Goal: Task Accomplishment & Management: Manage account settings

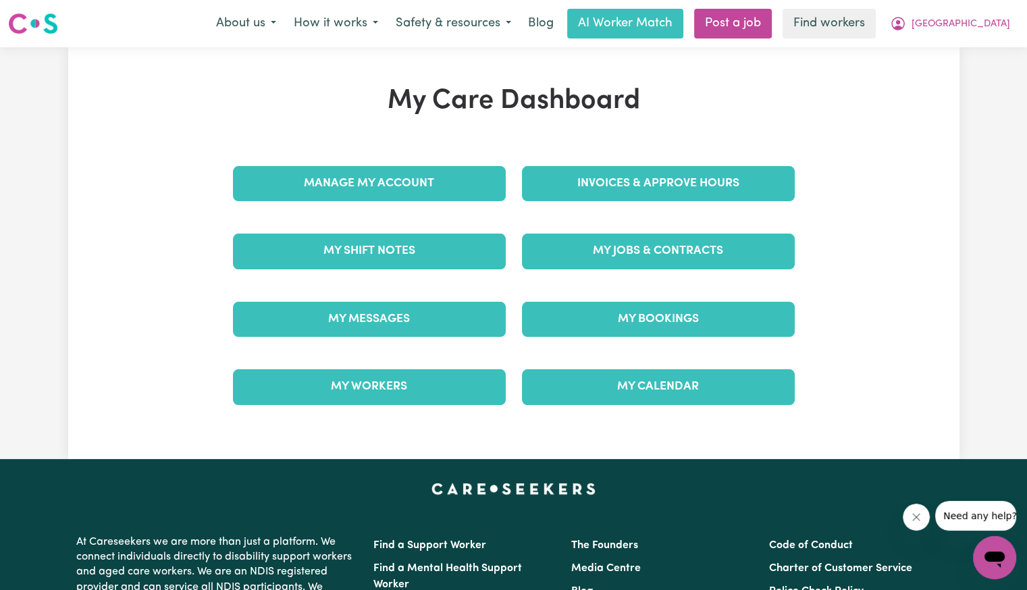
click at [580, 210] on div "Invoices & Approve Hours" at bounding box center [658, 183] width 289 height 67
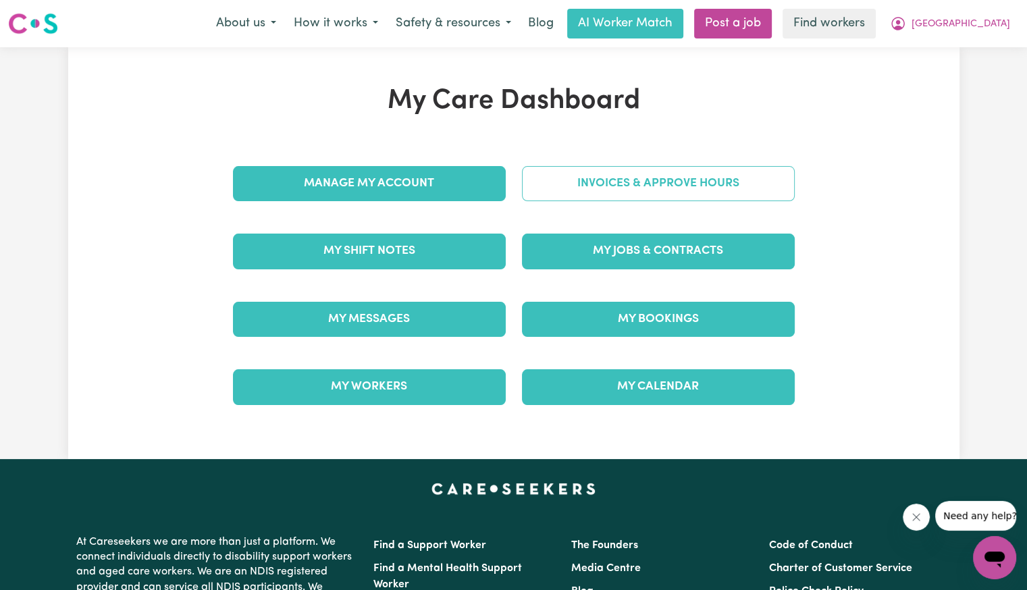
click at [586, 190] on link "Invoices & Approve Hours" at bounding box center [658, 183] width 273 height 35
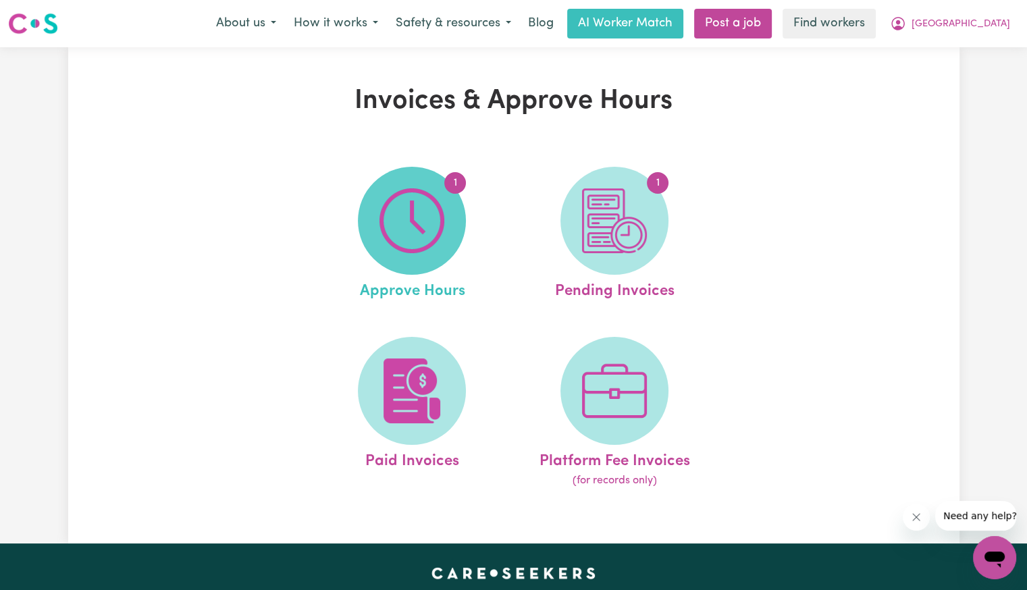
click at [414, 217] on img at bounding box center [411, 220] width 65 height 65
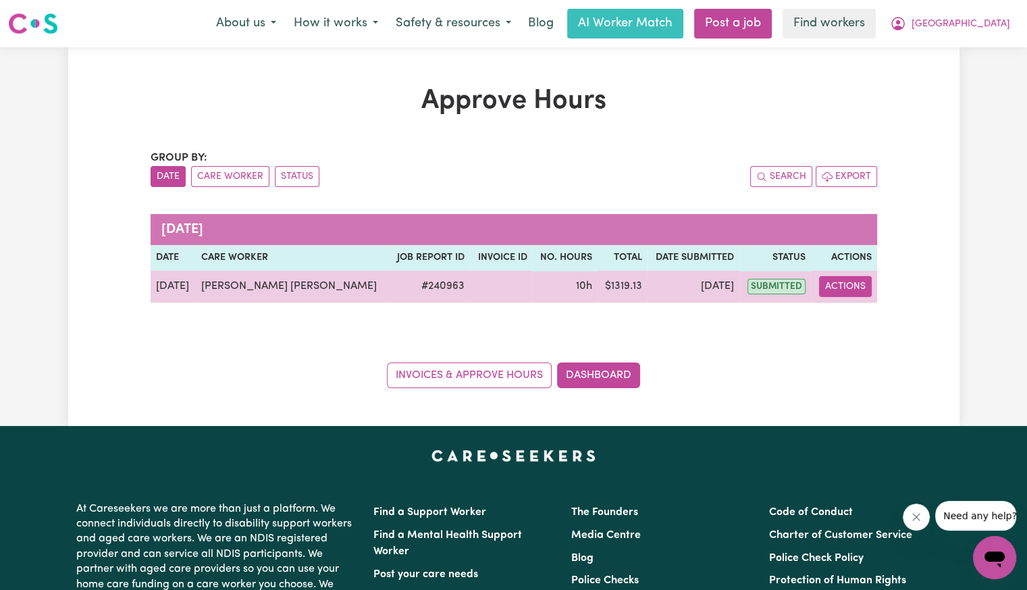
click at [837, 287] on button "Actions" at bounding box center [845, 286] width 53 height 21
click at [842, 309] on link "View Job Report" at bounding box center [888, 317] width 115 height 27
select select "pm"
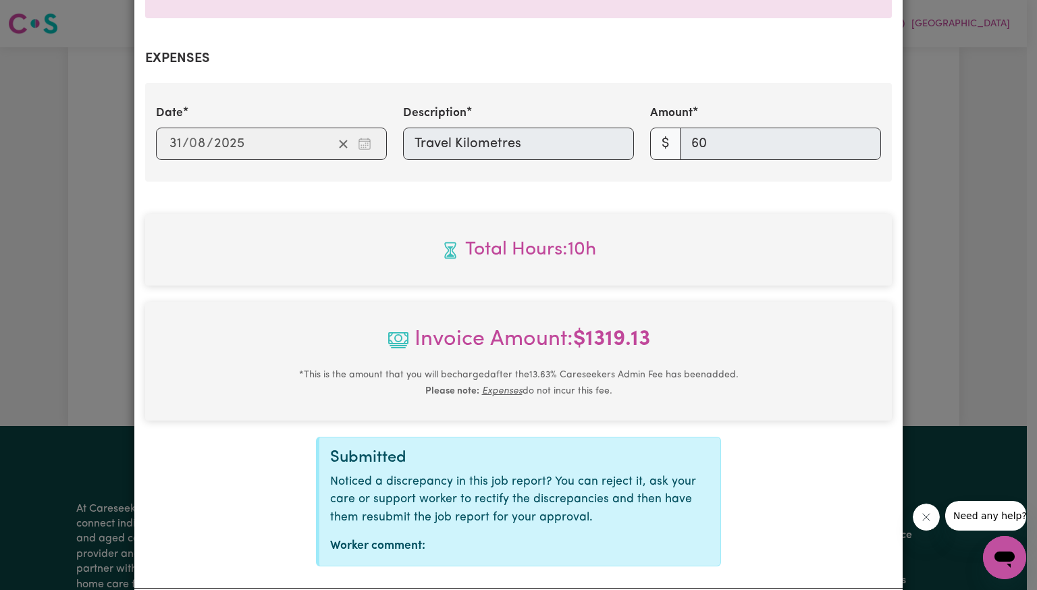
scroll to position [533, 0]
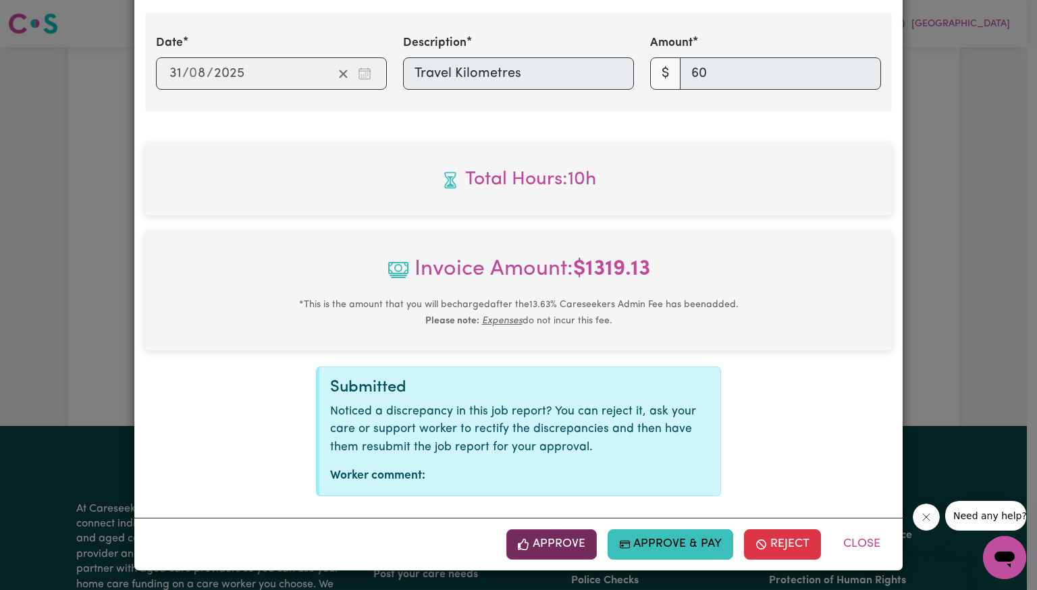
click at [568, 542] on button "Approve" at bounding box center [551, 544] width 90 height 30
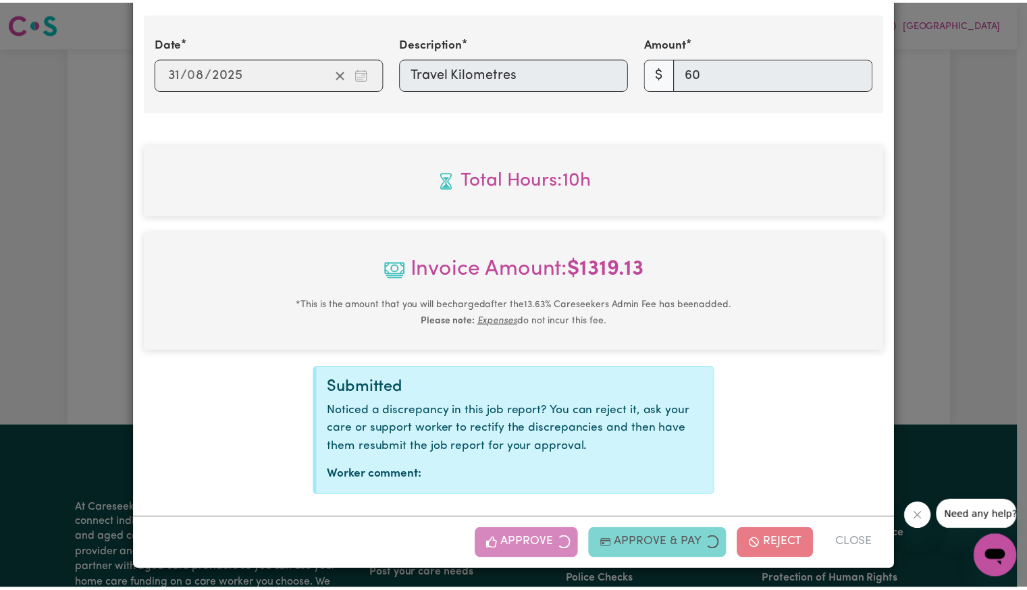
scroll to position [315, 0]
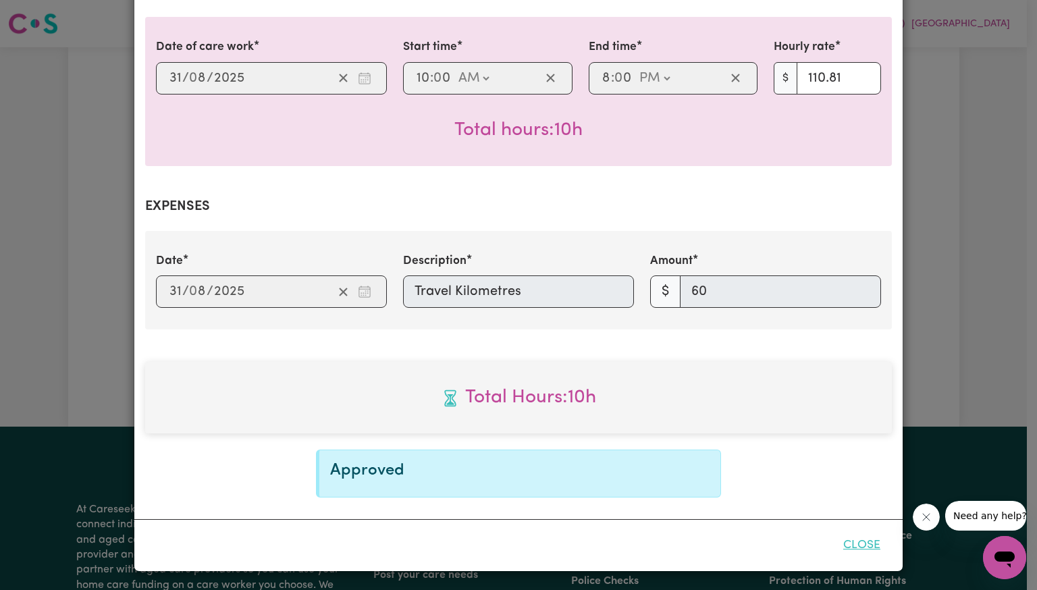
drag, startPoint x: 863, startPoint y: 545, endPoint x: 859, endPoint y: 538, distance: 8.2
click at [863, 543] on button "Close" at bounding box center [862, 546] width 60 height 30
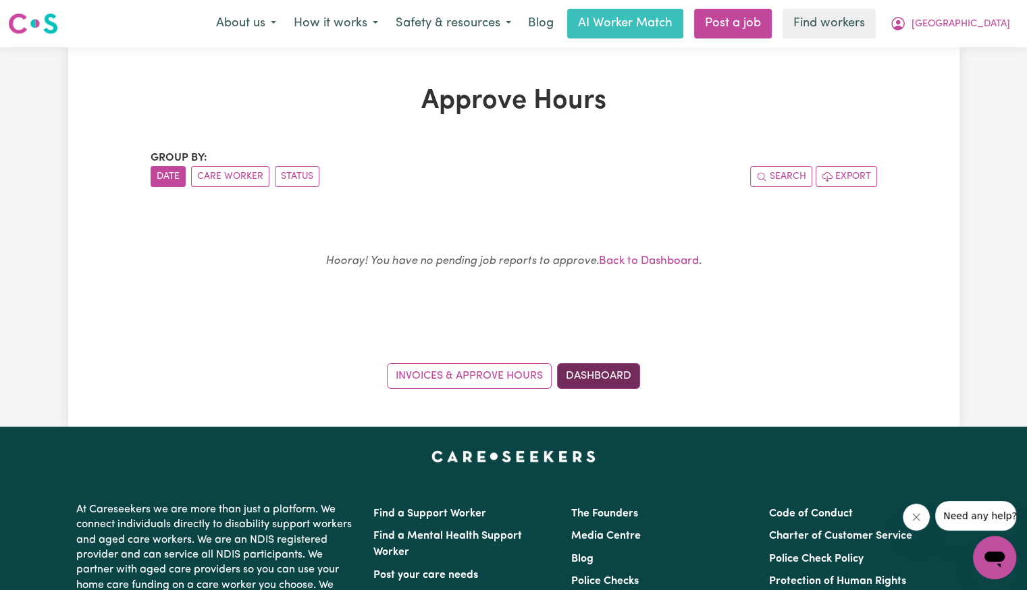
click at [609, 373] on link "Dashboard" at bounding box center [598, 376] width 83 height 26
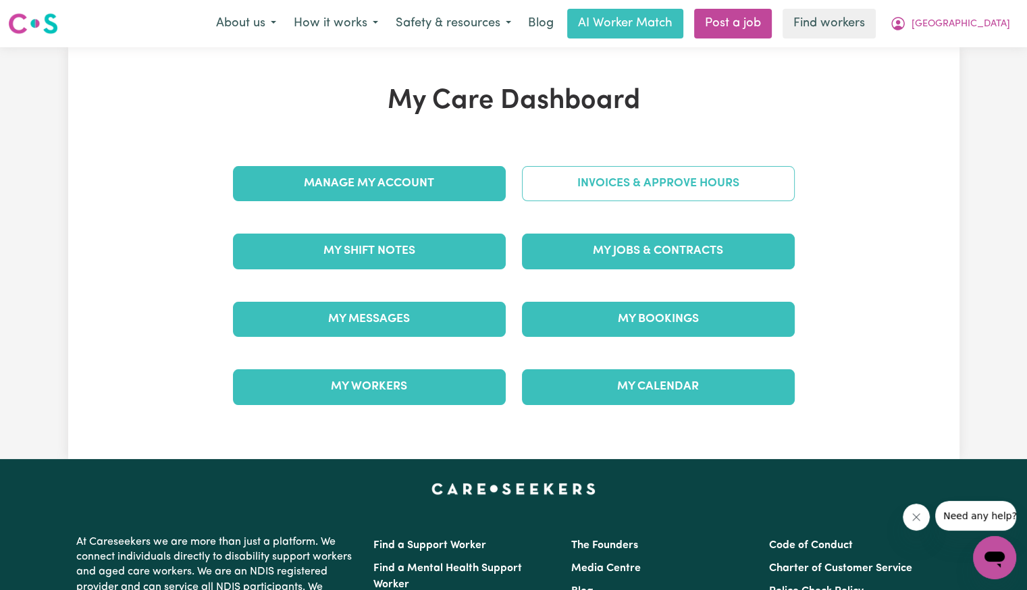
click at [580, 191] on link "Invoices & Approve Hours" at bounding box center [658, 183] width 273 height 35
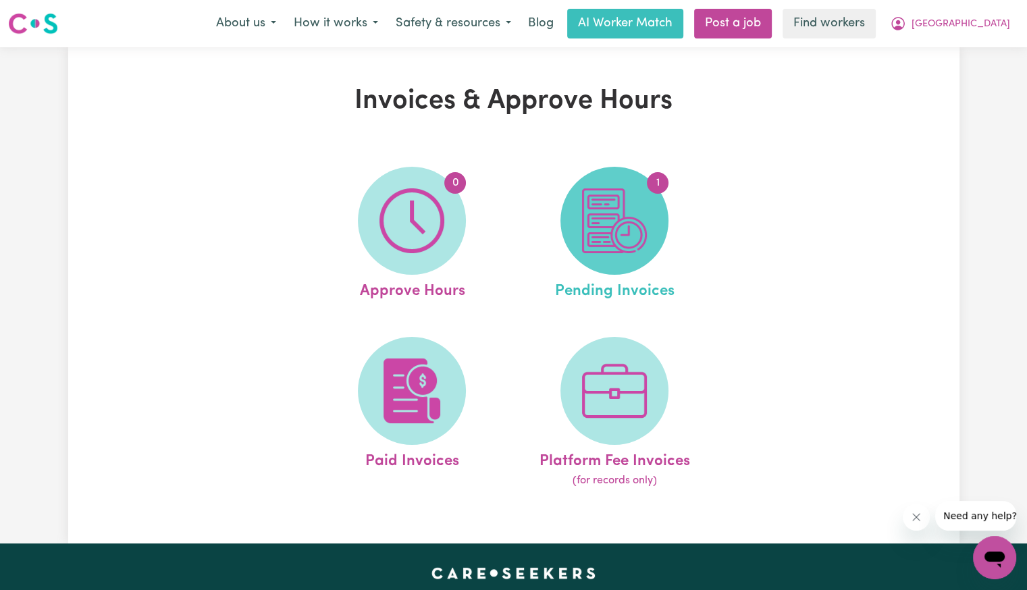
click at [602, 217] on img at bounding box center [614, 220] width 65 height 65
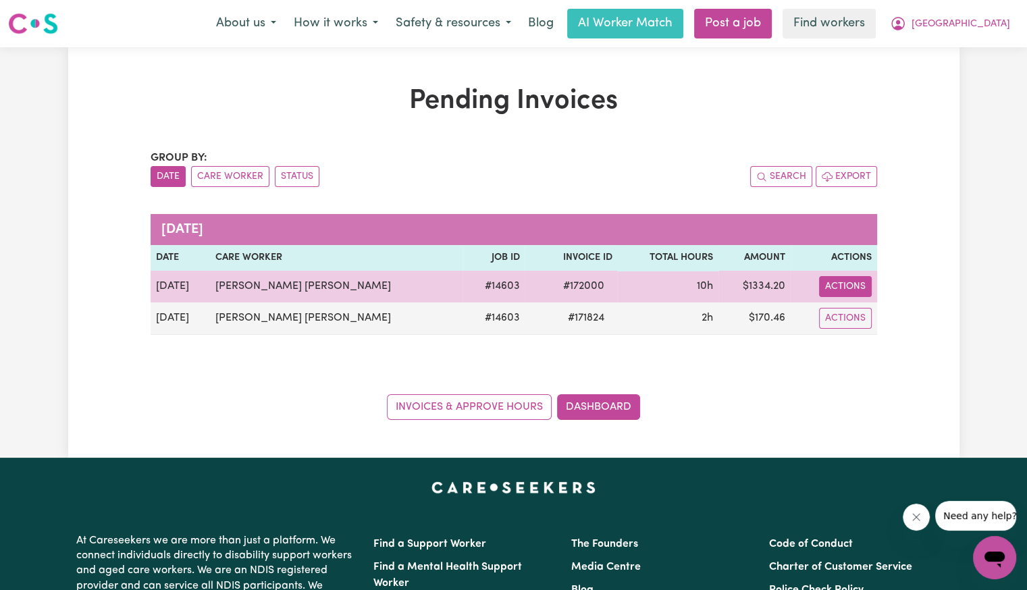
click at [861, 287] on td "Actions" at bounding box center [833, 287] width 86 height 32
click at [861, 287] on button "Actions" at bounding box center [845, 286] width 53 height 21
click at [859, 317] on link "Download Invoice" at bounding box center [902, 317] width 124 height 27
click at [554, 283] on span "# 172000" at bounding box center [582, 286] width 57 height 16
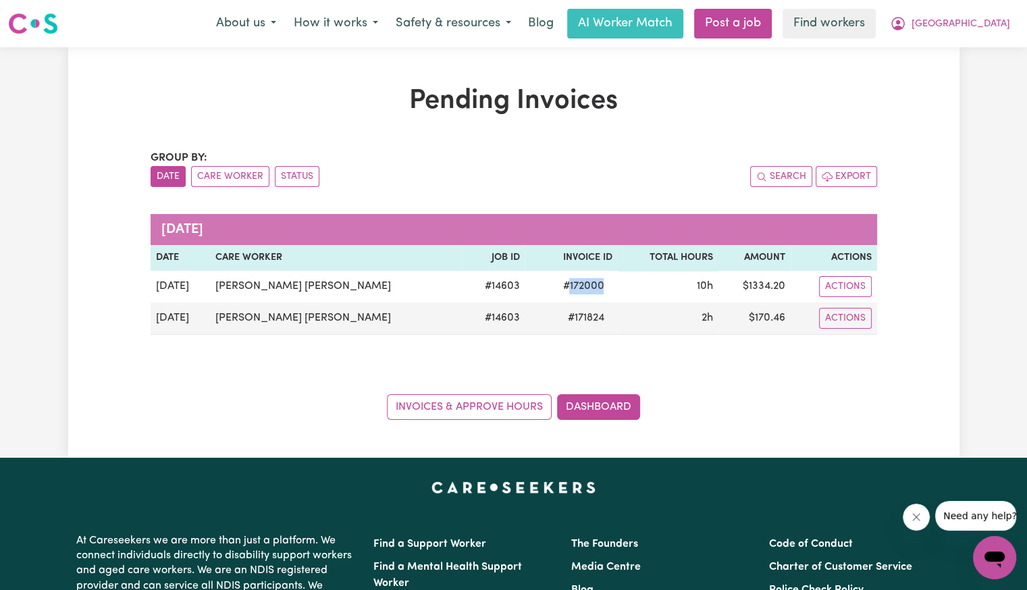
copy span "172000"
click at [996, 26] on span "[GEOGRAPHIC_DATA]" at bounding box center [960, 24] width 99 height 15
click at [958, 82] on link "Logout" at bounding box center [964, 78] width 107 height 26
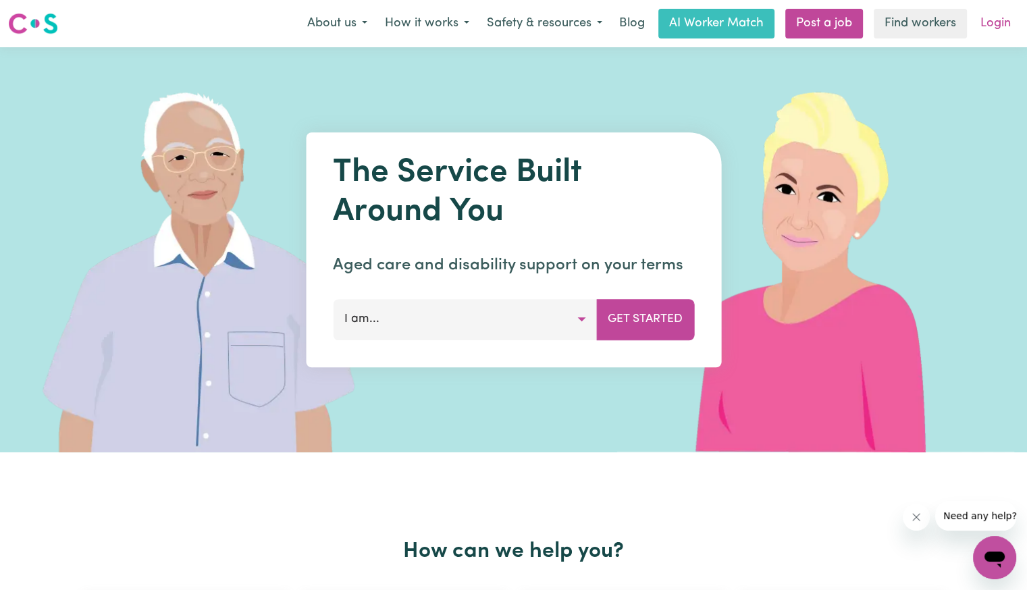
click at [1009, 21] on link "Login" at bounding box center [995, 24] width 47 height 30
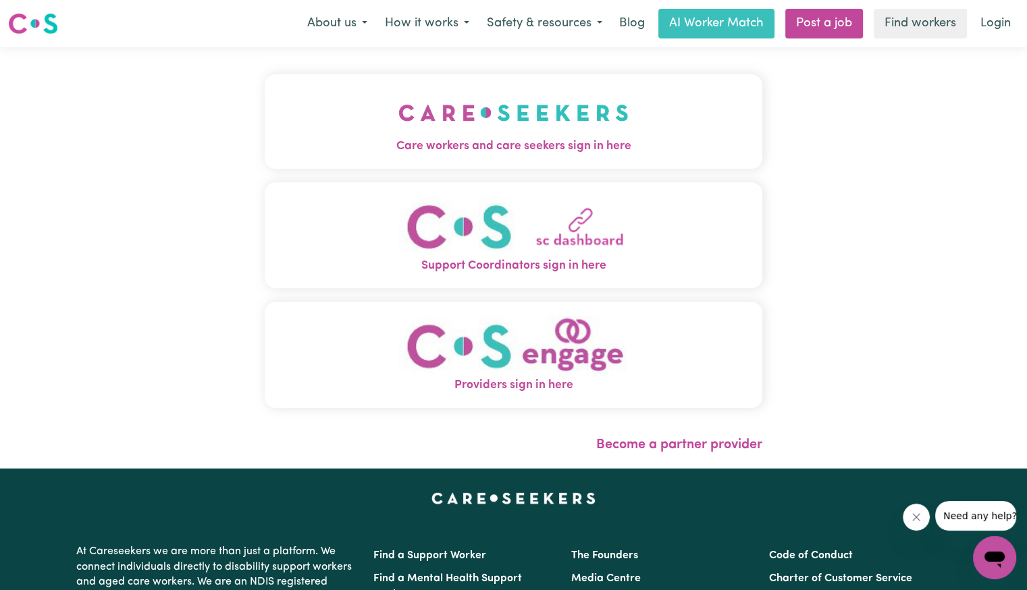
click at [324, 138] on span "Care workers and care seekers sign in here" at bounding box center [513, 147] width 497 height 18
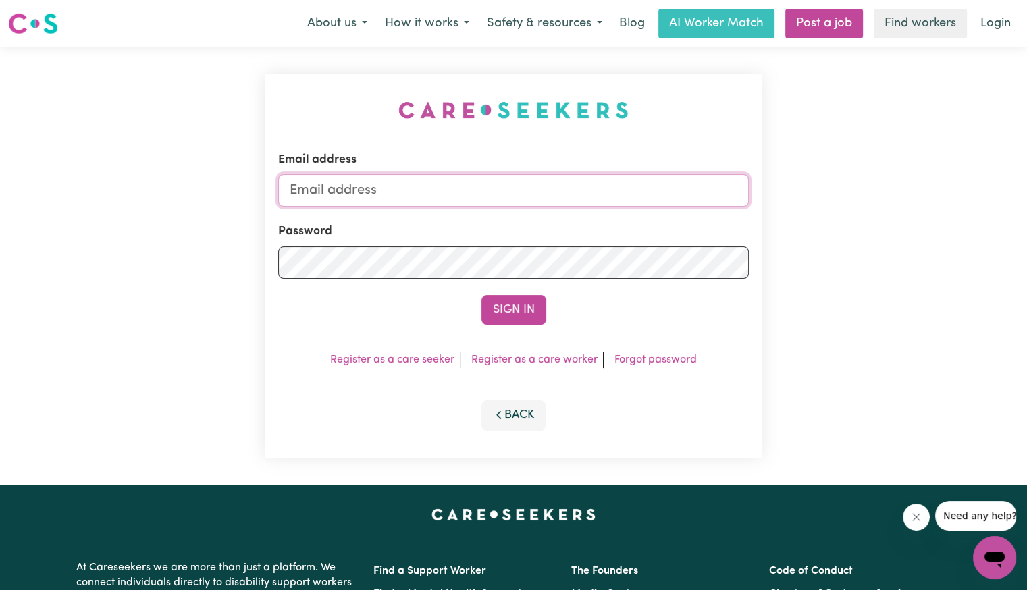
click at [376, 196] on input "Email address" at bounding box center [513, 190] width 470 height 32
drag, startPoint x: 364, startPoint y: 192, endPoint x: 932, endPoint y: 173, distance: 568.6
click at [932, 173] on div "Email address [EMAIL_ADDRESS][DOMAIN_NAME] Password Sign In Register as a care …" at bounding box center [513, 265] width 1027 height 437
type input "[EMAIL_ADDRESS][DOMAIN_NAME]"
click at [481, 295] on button "Sign In" at bounding box center [513, 310] width 65 height 30
